Goal: Task Accomplishment & Management: Manage account settings

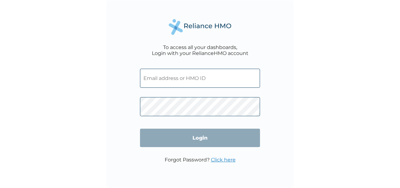
click at [226, 75] on input "text" at bounding box center [200, 78] width 120 height 19
type input "[EMAIL_ADDRESS][DOMAIN_NAME]"
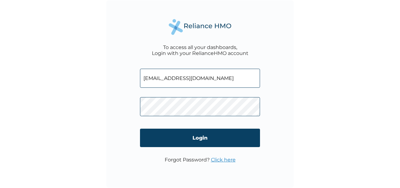
click input "Login" at bounding box center [200, 138] width 120 height 18
